Goal: Transaction & Acquisition: Purchase product/service

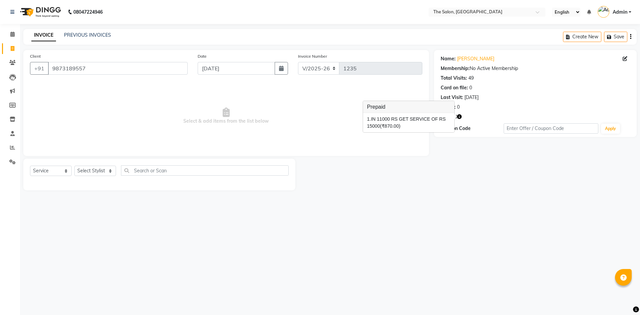
select select "4245"
select select "service"
click at [104, 67] on input "9873189557" at bounding box center [118, 68] width 140 height 13
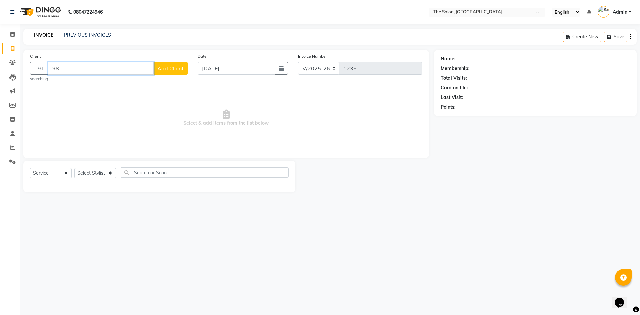
type input "9"
click at [100, 84] on ngb-highlight "9899262675" at bounding box center [116, 83] width 33 height 7
type input "9899262675"
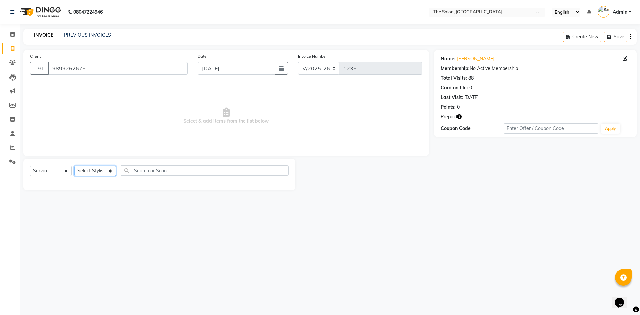
click at [92, 173] on select "Select Stylist [PERSON_NAME] [PERSON_NAME] AKASH [PERSON_NAME] ARJUN [PERSON_NA…" at bounding box center [95, 171] width 42 height 10
select select "22752"
click at [74, 166] on select "Select Stylist [PERSON_NAME] [PERSON_NAME] AKASH [PERSON_NAME] ARJUN [PERSON_NA…" at bounding box center [95, 171] width 42 height 10
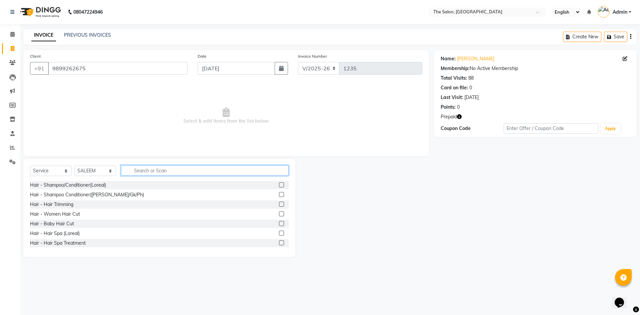
click at [153, 172] on input "text" at bounding box center [205, 170] width 168 height 10
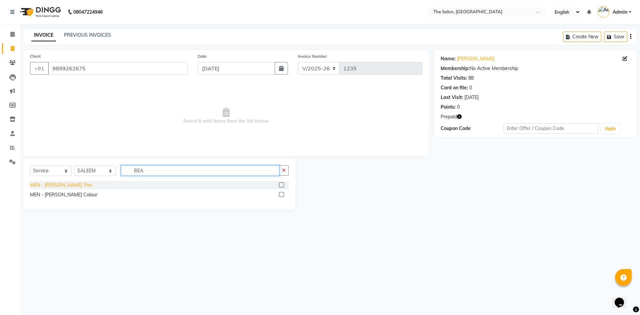
type input "BEA"
click at [50, 182] on div "MEN - [PERSON_NAME] Trim" at bounding box center [61, 185] width 62 height 7
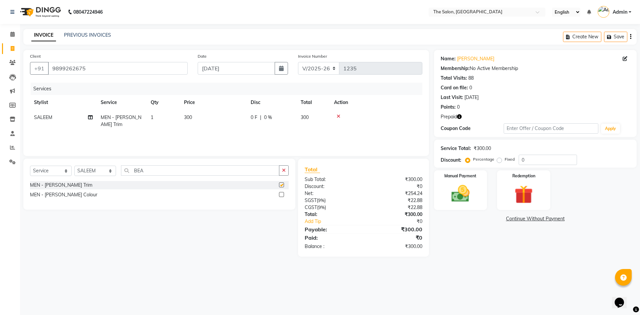
checkbox input "false"
click at [537, 191] on img at bounding box center [523, 195] width 31 height 24
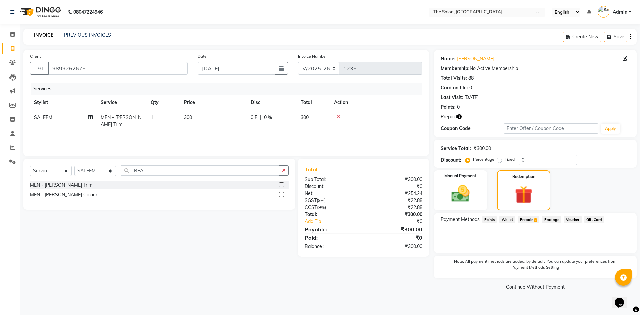
click at [531, 219] on span "Prepaid 2" at bounding box center [529, 220] width 22 height 8
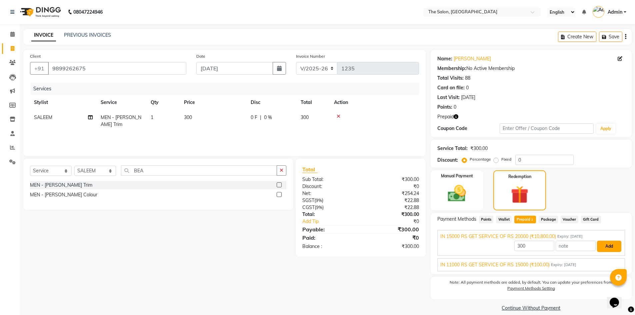
click at [612, 249] on button "Add" at bounding box center [609, 246] width 24 height 11
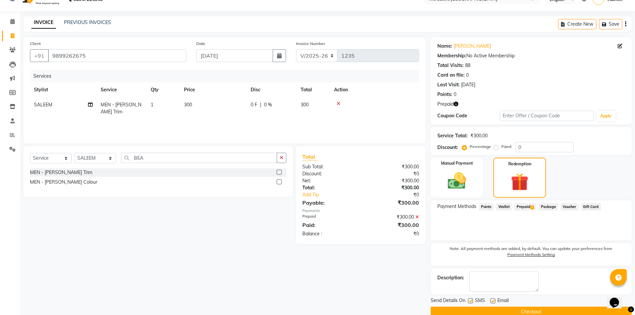
scroll to position [25, 0]
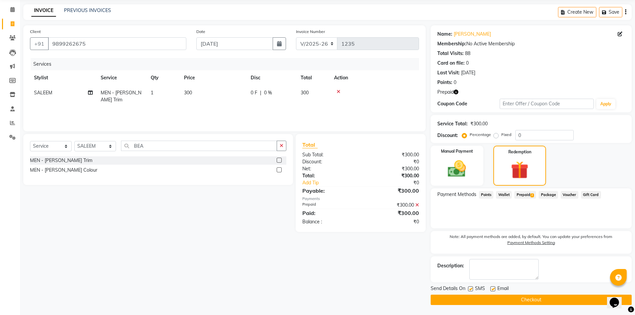
click at [514, 297] on button "Checkout" at bounding box center [531, 300] width 201 height 10
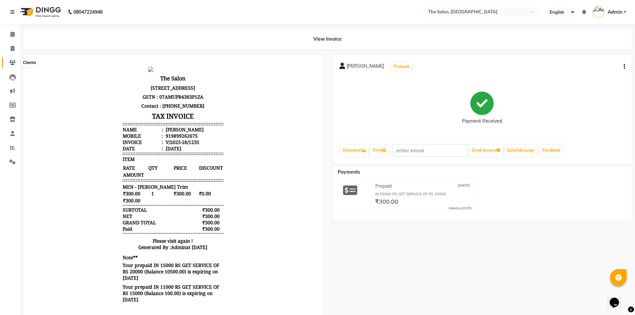
click at [11, 63] on icon at bounding box center [12, 62] width 6 height 5
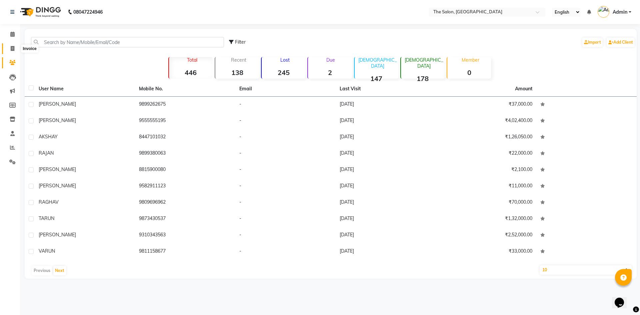
click at [11, 45] on span at bounding box center [13, 49] width 12 height 8
select select "service"
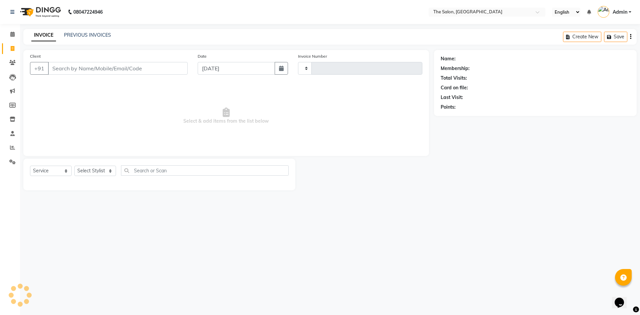
type input "1236"
select select "4245"
click at [72, 68] on input "Client" at bounding box center [118, 68] width 140 height 13
type input "9810633334"
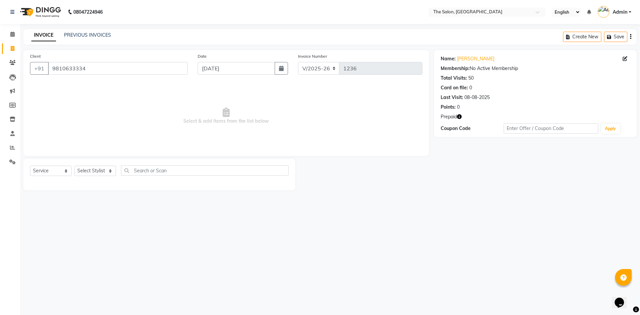
click at [461, 114] on icon "button" at bounding box center [459, 116] width 5 height 5
click at [114, 171] on select "Select Stylist [PERSON_NAME] [PERSON_NAME] AKASH [PERSON_NAME] ARJUN [PERSON_NA…" at bounding box center [95, 171] width 42 height 10
click at [74, 166] on select "Select Stylist [PERSON_NAME] [PERSON_NAME] AKASH [PERSON_NAME] ARJUN [PERSON_NA…" at bounding box center [95, 171] width 42 height 10
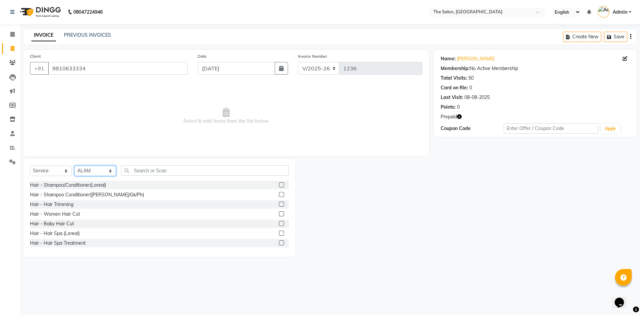
click at [104, 173] on select "Select Stylist [PERSON_NAME] [PERSON_NAME] AKASH [PERSON_NAME] ARJUN [PERSON_NA…" at bounding box center [95, 171] width 42 height 10
select select "22751"
click at [74, 166] on select "Select Stylist [PERSON_NAME] [PERSON_NAME] AKASH [PERSON_NAME] ARJUN [PERSON_NA…" at bounding box center [95, 171] width 42 height 10
click at [176, 170] on input "text" at bounding box center [205, 170] width 168 height 10
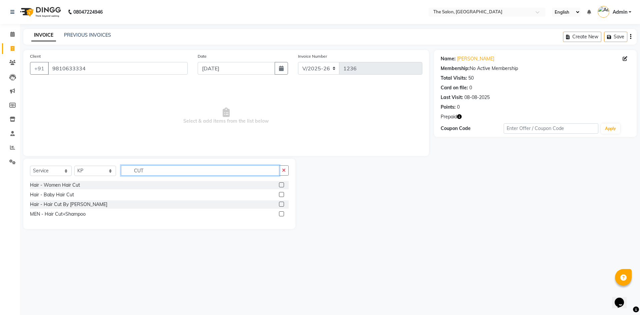
type input "CUT"
click at [76, 208] on div "Hair - Hair Cut By [PERSON_NAME]" at bounding box center [159, 204] width 259 height 8
click at [75, 215] on div "MEN - Hair Cut+Shampoo" at bounding box center [58, 214] width 56 height 7
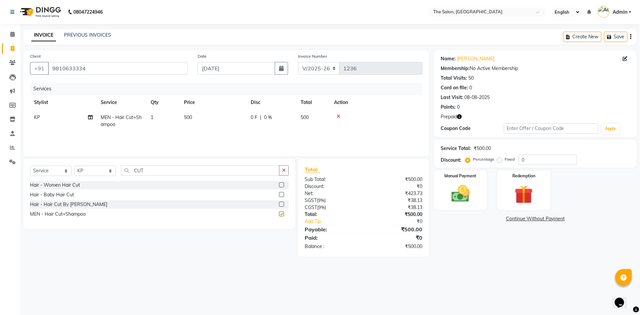
checkbox input "false"
click at [164, 175] on input "CUT" at bounding box center [200, 170] width 158 height 10
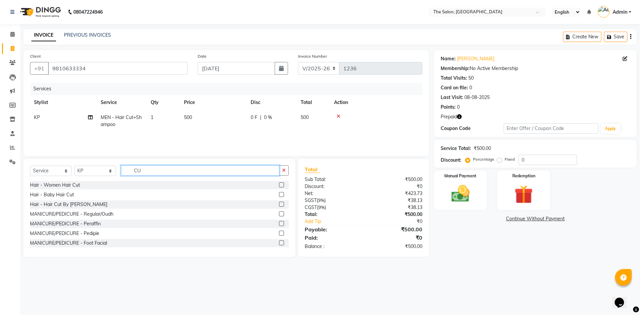
type input "C"
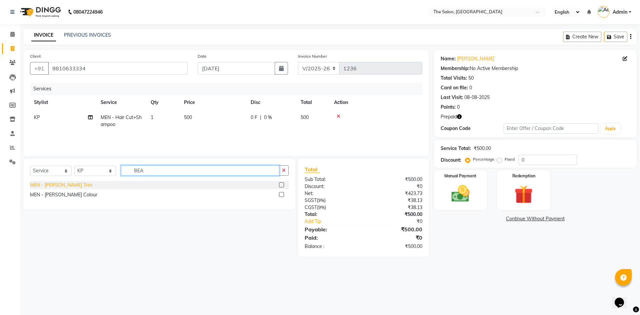
type input "BEA"
click at [52, 183] on div "MEN - [PERSON_NAME] Trim" at bounding box center [61, 185] width 62 height 7
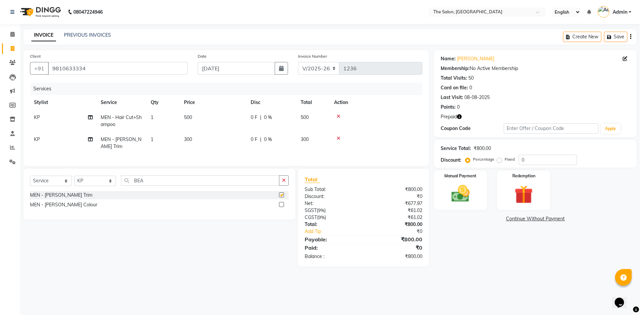
checkbox input "false"
click at [508, 195] on img at bounding box center [523, 195] width 31 height 24
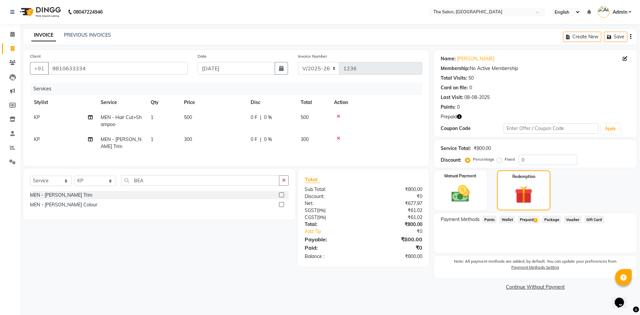
click at [525, 216] on span "Prepaid 1" at bounding box center [529, 220] width 22 height 8
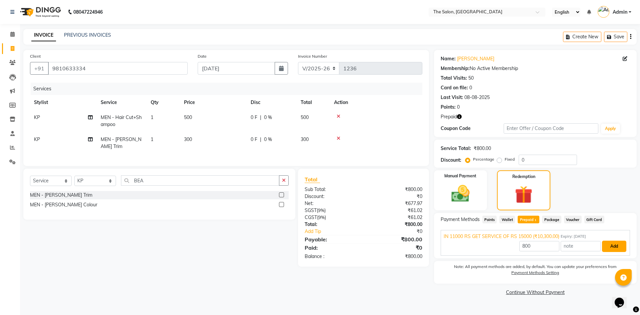
click at [606, 244] on button "Add" at bounding box center [614, 246] width 24 height 11
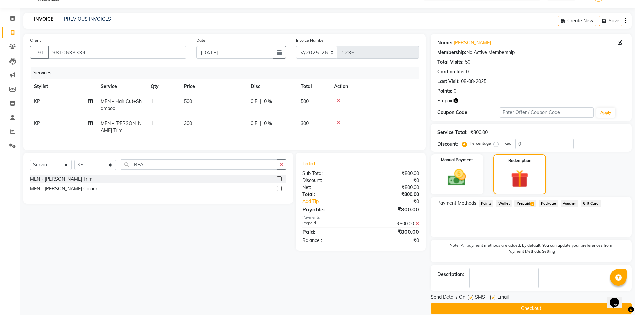
scroll to position [25, 0]
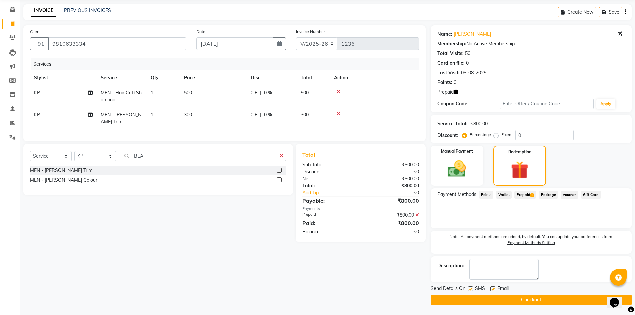
click at [560, 298] on button "Checkout" at bounding box center [531, 300] width 201 height 10
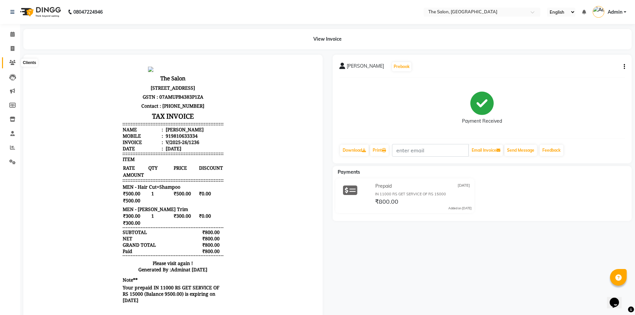
click at [12, 62] on icon at bounding box center [12, 62] width 6 height 5
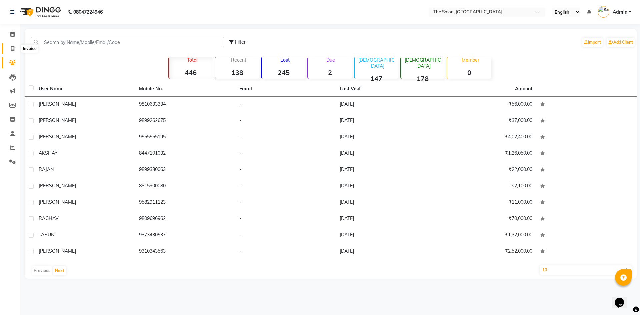
click at [15, 51] on span at bounding box center [13, 49] width 12 height 8
select select "service"
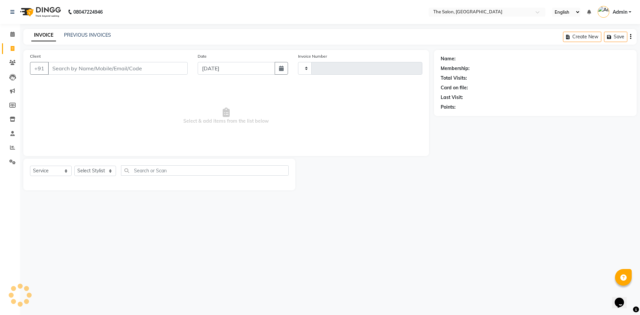
type input "1237"
select select "4245"
type input "9891530666"
click at [167, 68] on span "Add Client" at bounding box center [170, 68] width 26 height 7
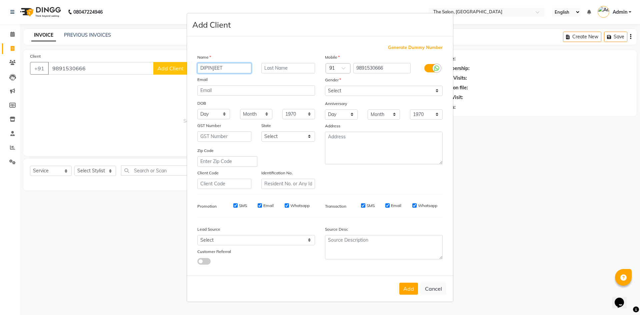
type input "DIPINJEET"
click at [377, 92] on select "Select [DEMOGRAPHIC_DATA] [DEMOGRAPHIC_DATA] Other Prefer Not To Say" at bounding box center [384, 91] width 118 height 10
select select "[DEMOGRAPHIC_DATA]"
click at [325, 86] on select "Select [DEMOGRAPHIC_DATA] [DEMOGRAPHIC_DATA] Other Prefer Not To Say" at bounding box center [384, 91] width 118 height 10
click at [407, 290] on button "Add" at bounding box center [408, 289] width 19 height 12
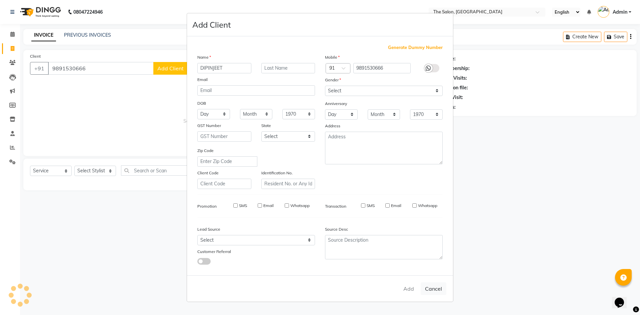
select select
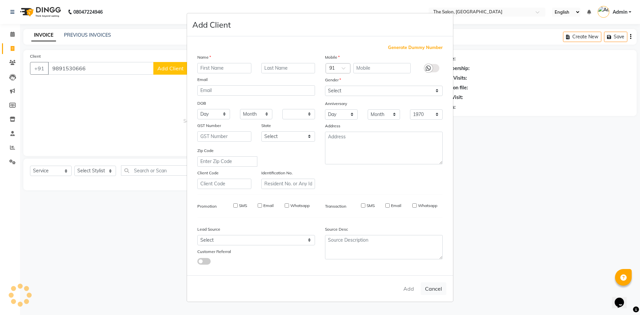
select select
checkbox input "false"
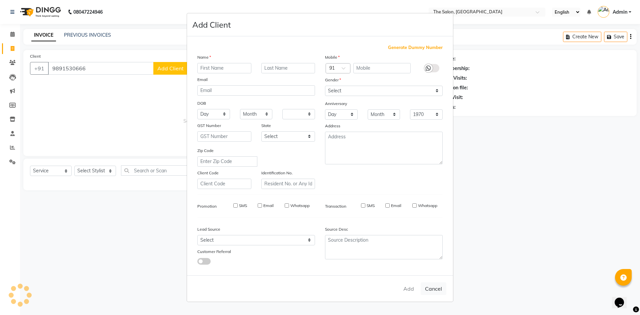
checkbox input "false"
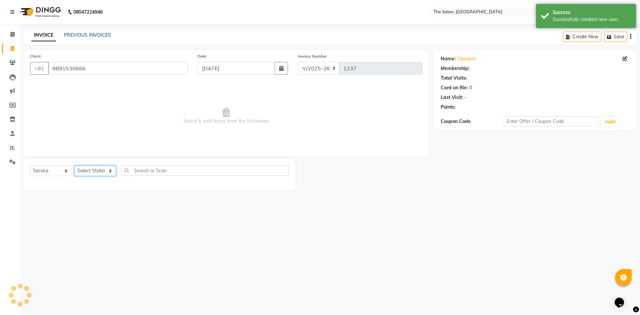
drag, startPoint x: 105, startPoint y: 171, endPoint x: 117, endPoint y: 173, distance: 11.8
click at [105, 171] on select "Select Stylist [PERSON_NAME] [PERSON_NAME] AKASH [PERSON_NAME] ARJUN [PERSON_NA…" at bounding box center [95, 171] width 42 height 10
click at [48, 171] on select "Select Service Product Membership Package Voucher Prepaid Gift Card" at bounding box center [51, 171] width 42 height 10
select select "P"
click at [30, 166] on select "Select Service Product Membership Package Voucher Prepaid Gift Card" at bounding box center [51, 171] width 42 height 10
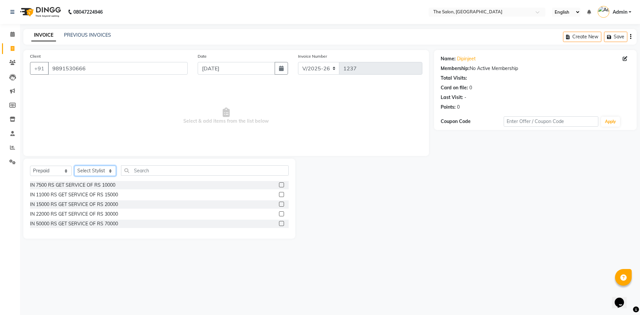
click at [104, 168] on select "Select Stylist [PERSON_NAME] [PERSON_NAME] AKASH [PERSON_NAME] ARJUN [PERSON_NA…" at bounding box center [95, 171] width 42 height 10
select select "22772"
click at [74, 166] on select "Select Stylist [PERSON_NAME] [PERSON_NAME] AKASH [PERSON_NAME] ARJUN [PERSON_NA…" at bounding box center [95, 171] width 42 height 10
click at [73, 196] on div "IN 11000 RS GET SERVICE OF RS 15000" at bounding box center [74, 194] width 88 height 7
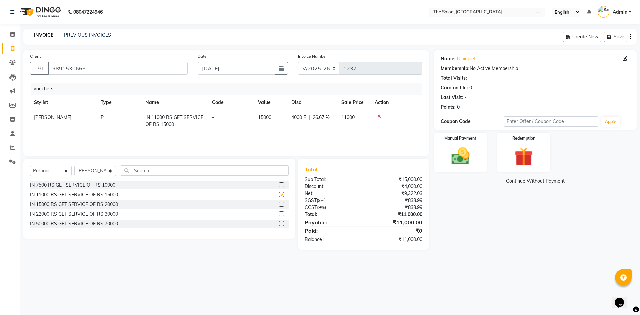
checkbox input "false"
click at [466, 156] on img at bounding box center [460, 156] width 31 height 22
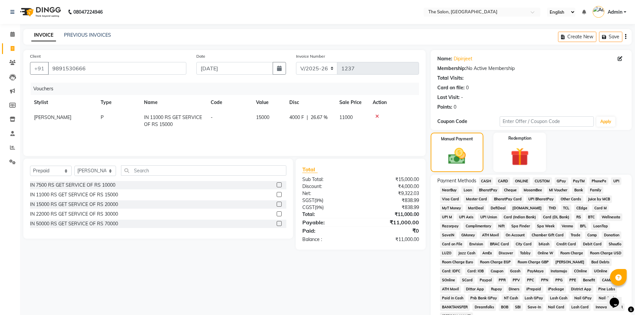
click at [507, 182] on span "CARD" at bounding box center [503, 181] width 14 height 8
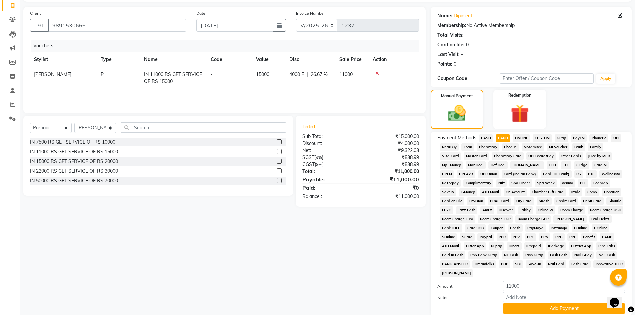
scroll to position [93, 0]
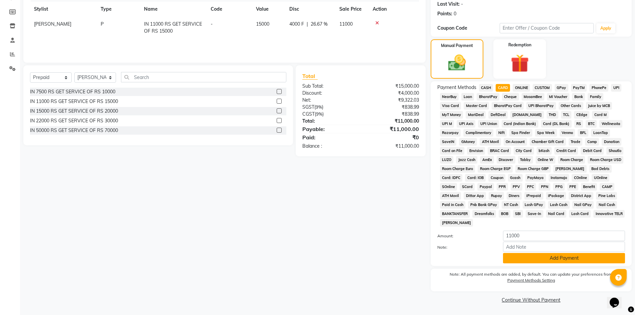
click at [546, 260] on button "Add Payment" at bounding box center [564, 258] width 122 height 10
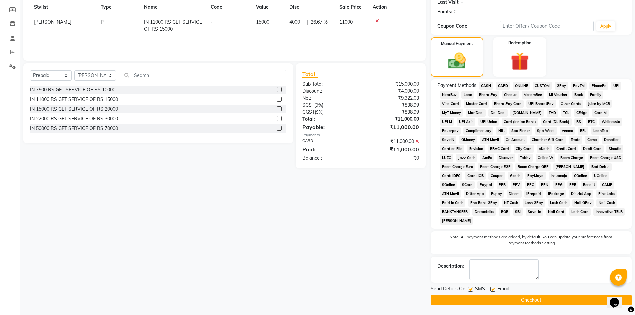
scroll to position [96, 0]
click at [516, 299] on button "Checkout" at bounding box center [531, 300] width 201 height 10
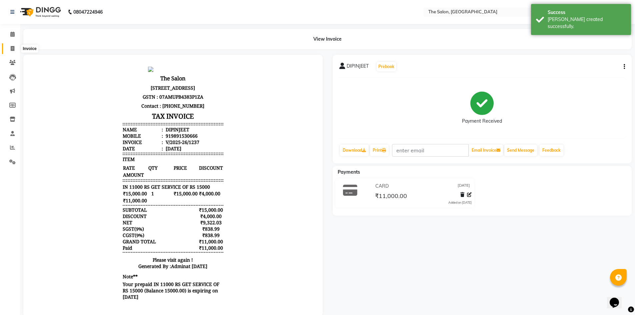
click at [13, 50] on icon at bounding box center [13, 48] width 4 height 5
select select "4245"
select select "service"
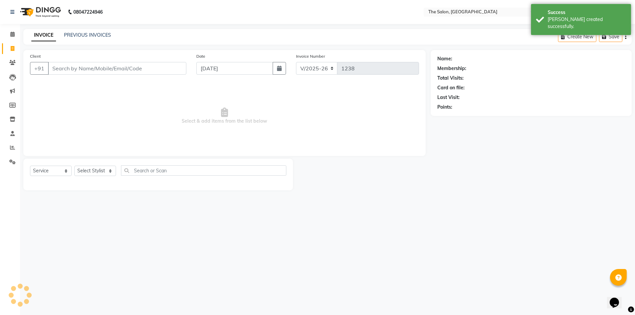
click at [65, 66] on input "Client" at bounding box center [117, 68] width 138 height 13
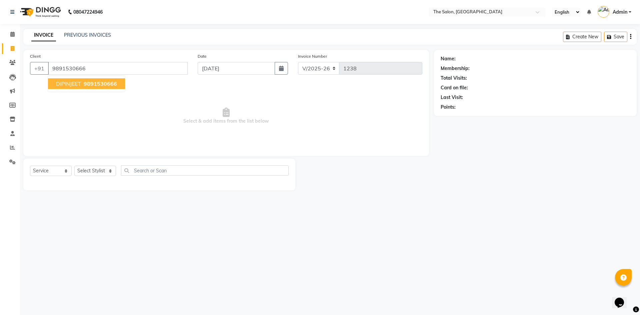
type input "9891530666"
click at [83, 171] on select "Select Stylist [PERSON_NAME] [PERSON_NAME] AKASH [PERSON_NAME] ARJUN [PERSON_NA…" at bounding box center [95, 171] width 42 height 10
click at [146, 96] on span "Select & add items from the list below" at bounding box center [226, 116] width 392 height 67
click at [102, 67] on input "9891530666" at bounding box center [118, 68] width 140 height 13
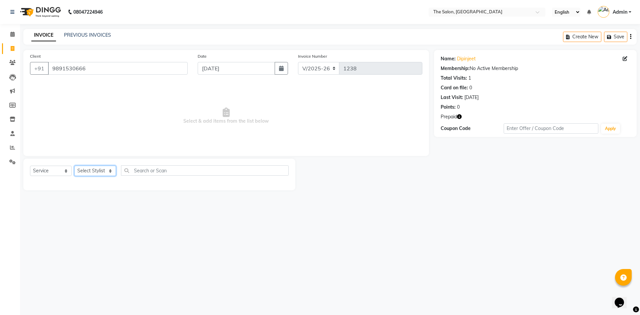
drag, startPoint x: 98, startPoint y: 172, endPoint x: 101, endPoint y: 166, distance: 6.3
click at [98, 172] on select "Select Stylist [PERSON_NAME] [PERSON_NAME] AKASH [PERSON_NAME] ARJUN [PERSON_NA…" at bounding box center [95, 171] width 42 height 10
select select "22753"
click at [74, 166] on select "Select Stylist [PERSON_NAME] [PERSON_NAME] AKASH [PERSON_NAME] ARJUN [PERSON_NA…" at bounding box center [95, 171] width 42 height 10
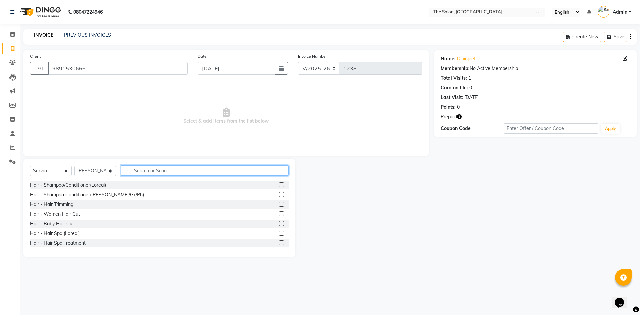
drag, startPoint x: 171, startPoint y: 168, endPoint x: 154, endPoint y: 158, distance: 19.7
click at [170, 168] on input "text" at bounding box center [205, 170] width 168 height 10
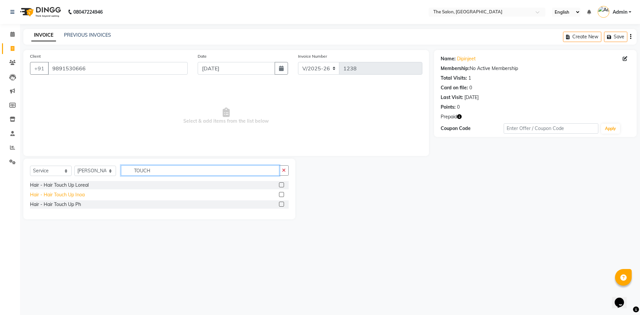
type input "TOUCH"
click at [75, 196] on div "Hair - Hair Touch Up Inoa" at bounding box center [57, 194] width 55 height 7
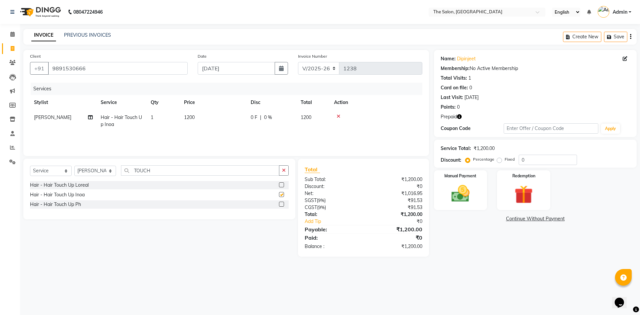
checkbox input "false"
click at [516, 202] on img at bounding box center [523, 195] width 31 height 24
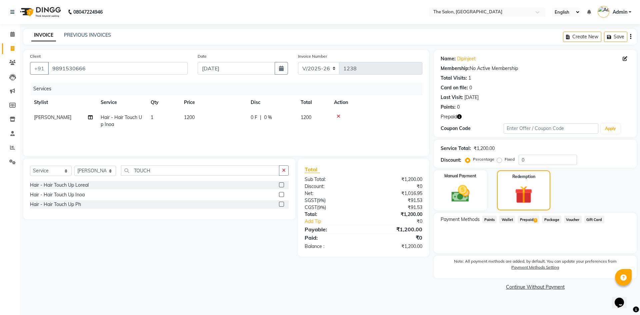
click at [528, 219] on span "Prepaid 1" at bounding box center [529, 220] width 22 height 8
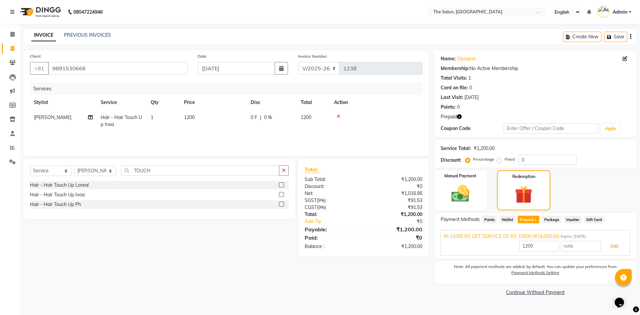
click at [610, 245] on button "Add" at bounding box center [614, 246] width 24 height 11
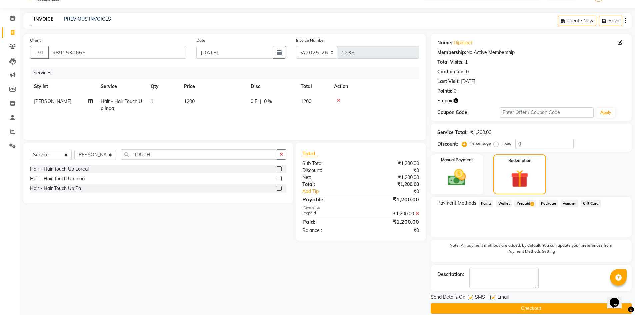
scroll to position [25, 0]
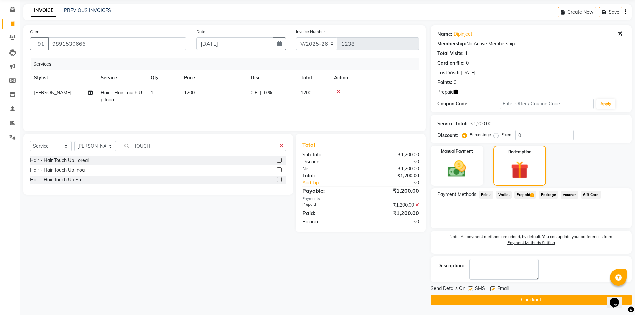
click at [551, 299] on button "Checkout" at bounding box center [531, 300] width 201 height 10
